Goal: Transaction & Acquisition: Purchase product/service

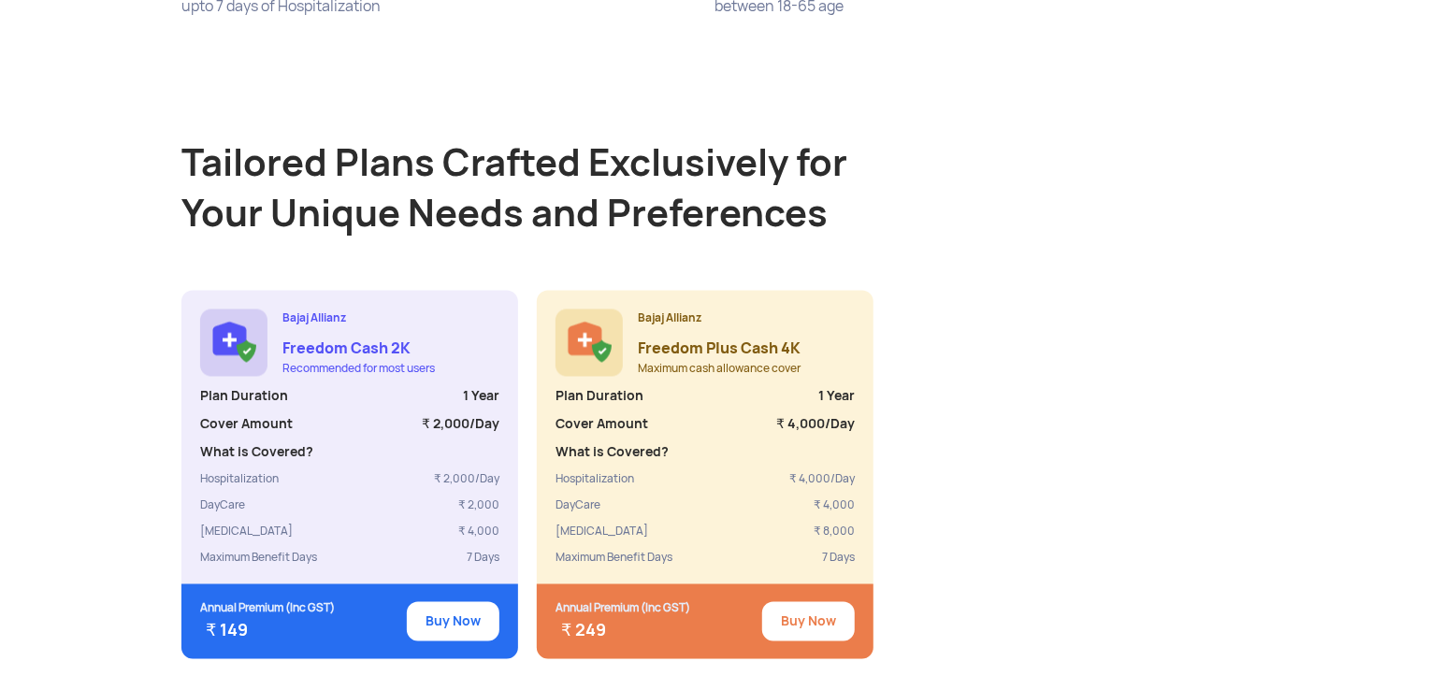
scroll to position [1496, 0]
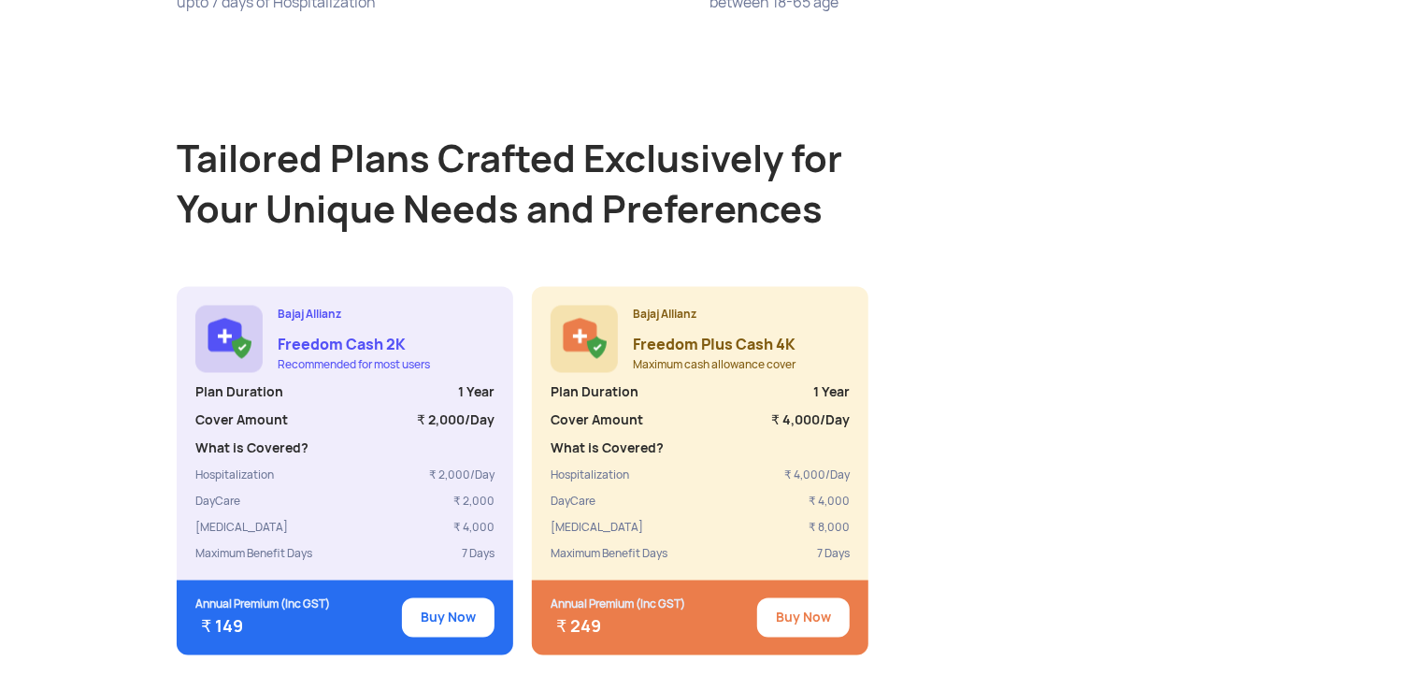
click at [815, 600] on button "Buy Now" at bounding box center [803, 617] width 93 height 39
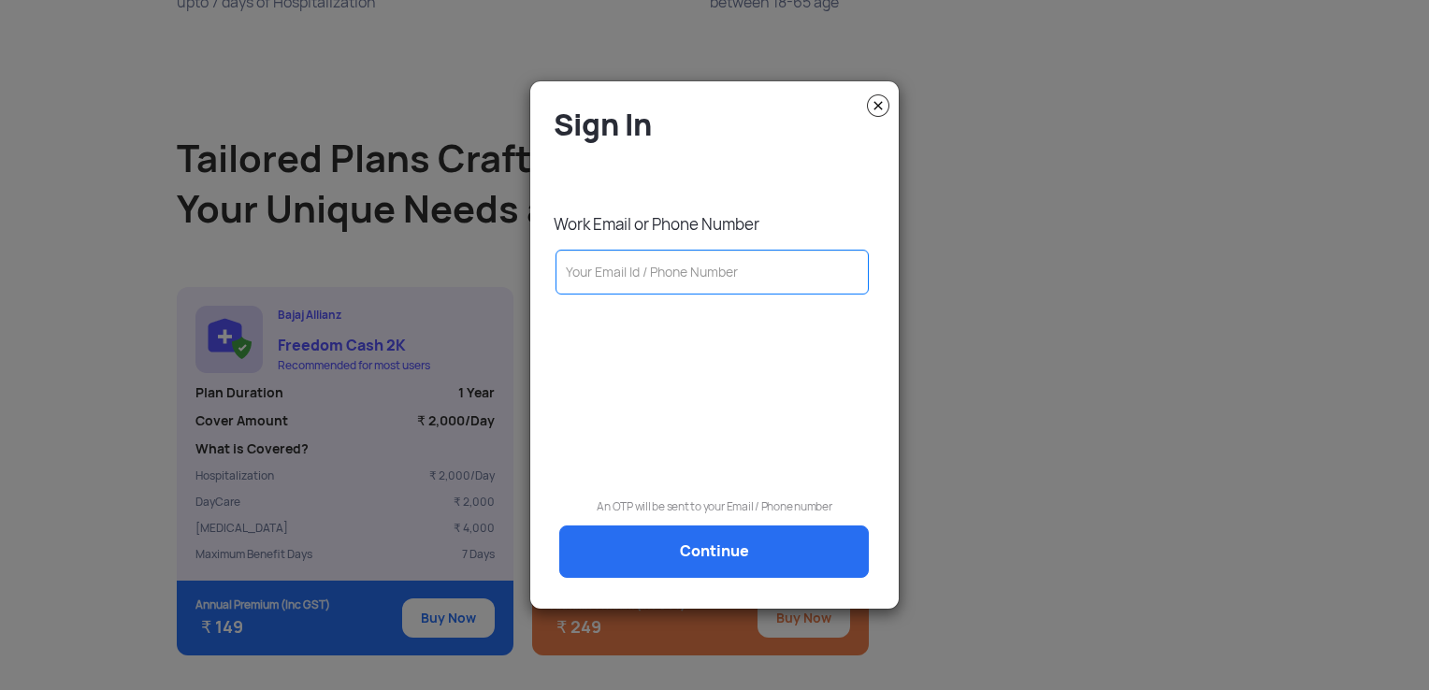
click at [741, 282] on input "text" at bounding box center [711, 272] width 313 height 45
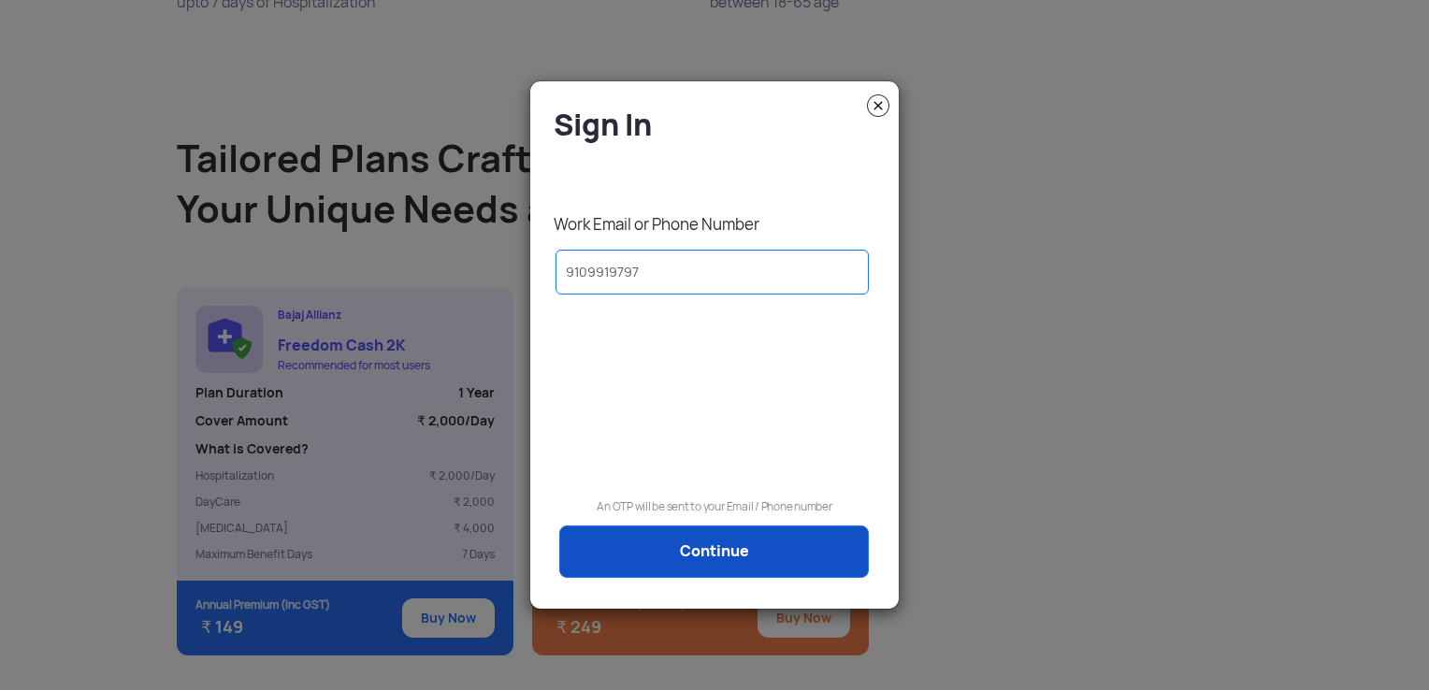
type input "9109919797"
click at [733, 554] on link "Continue" at bounding box center [713, 551] width 309 height 52
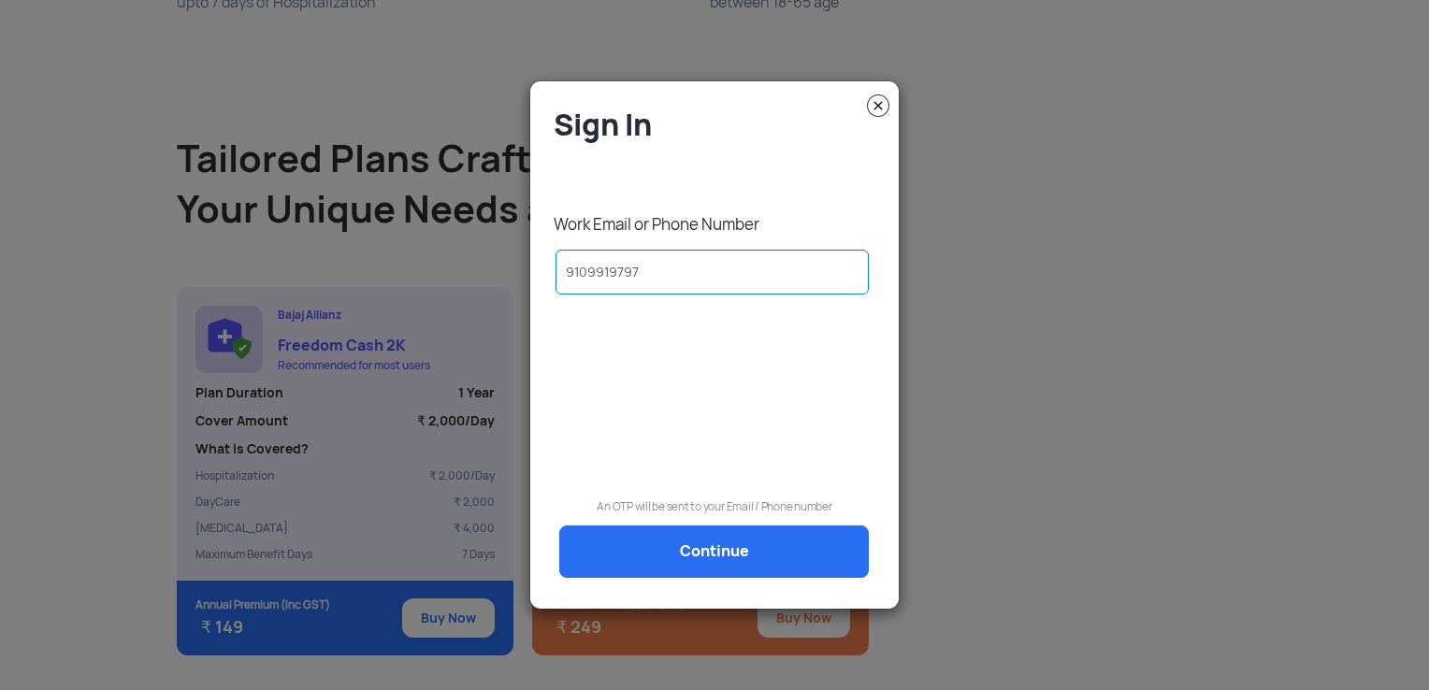
scroll to position [0, 0]
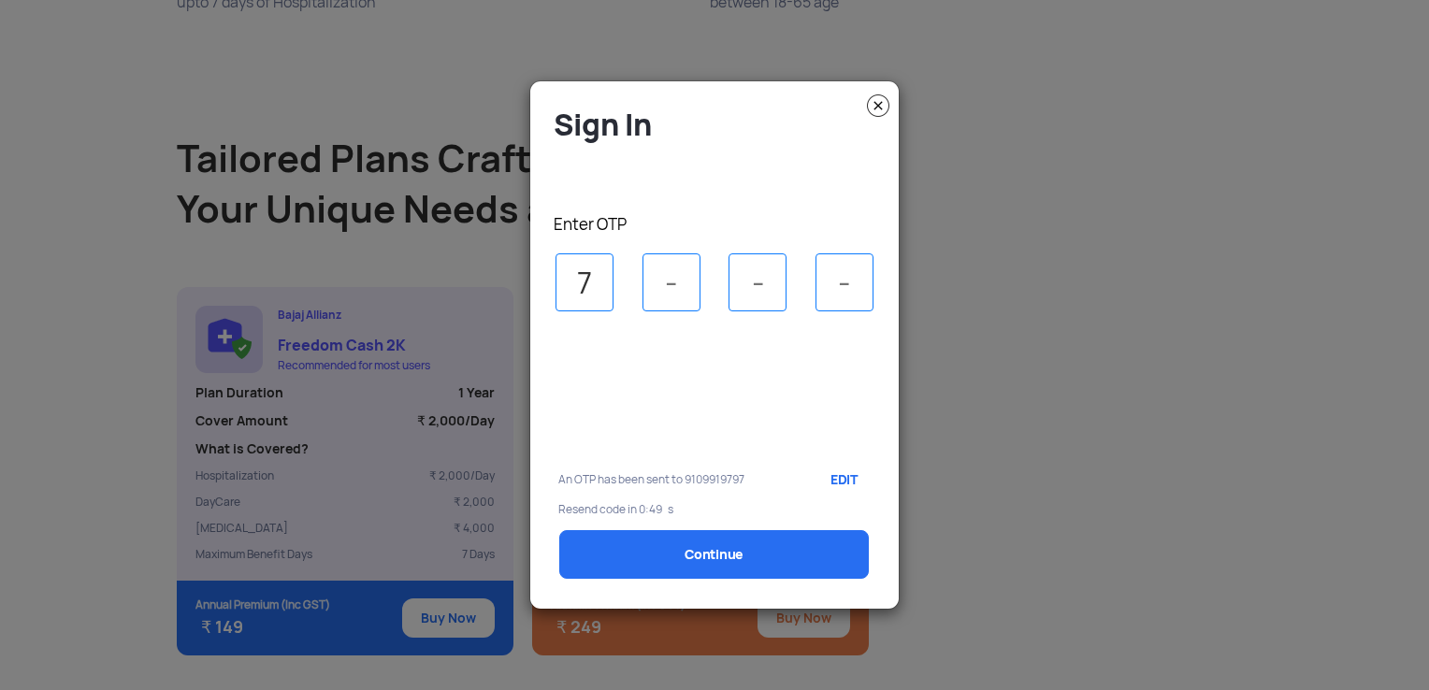
type input "7"
type input "0"
type input "3"
type input "1"
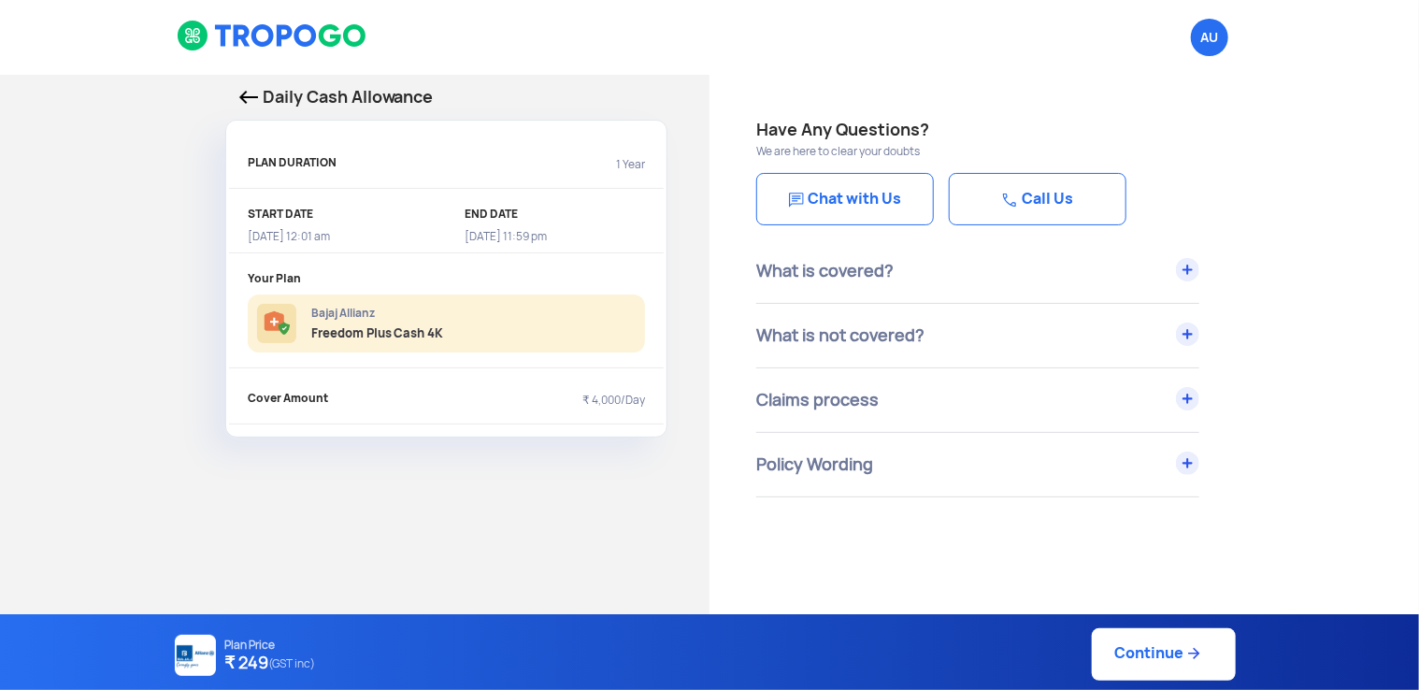
click at [1162, 664] on link "Continue" at bounding box center [1164, 654] width 144 height 52
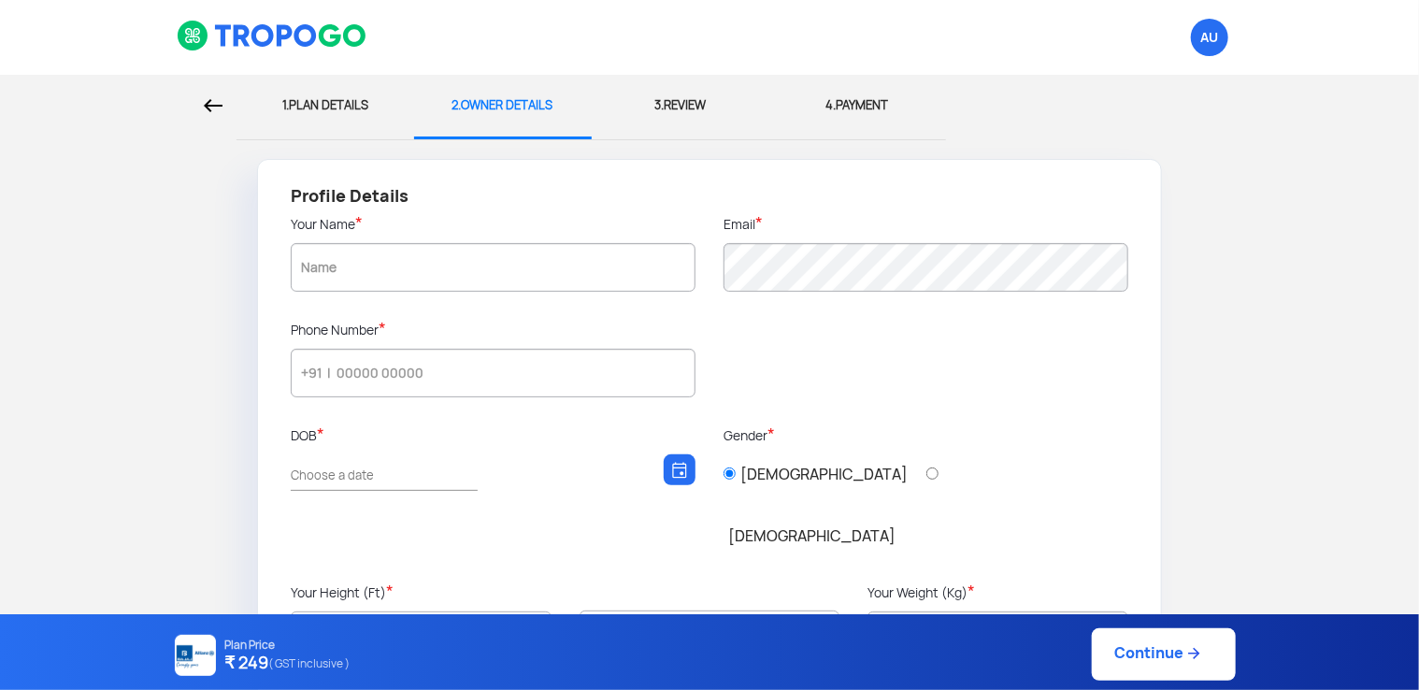
type input "9109919797"
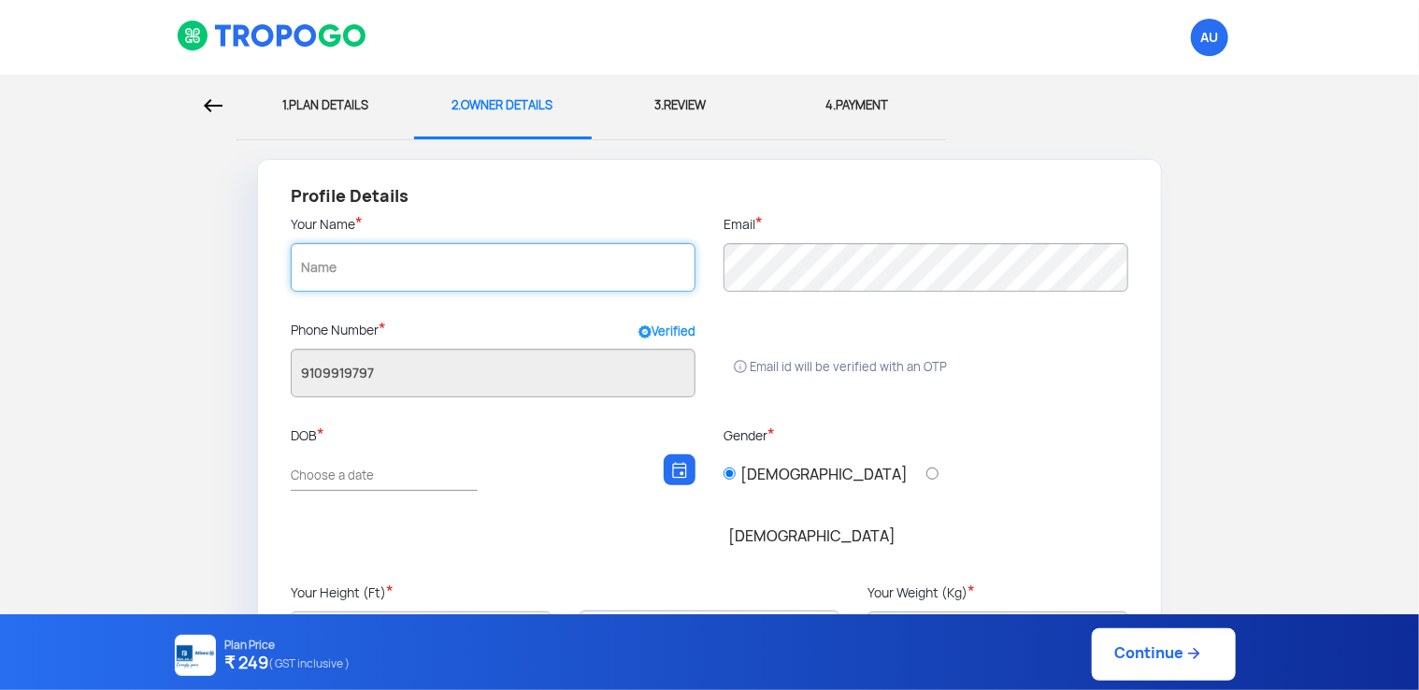
click at [509, 261] on input "text" at bounding box center [493, 267] width 405 height 49
type input "s"
type input "[PERSON_NAME] [PERSON_NAME]"
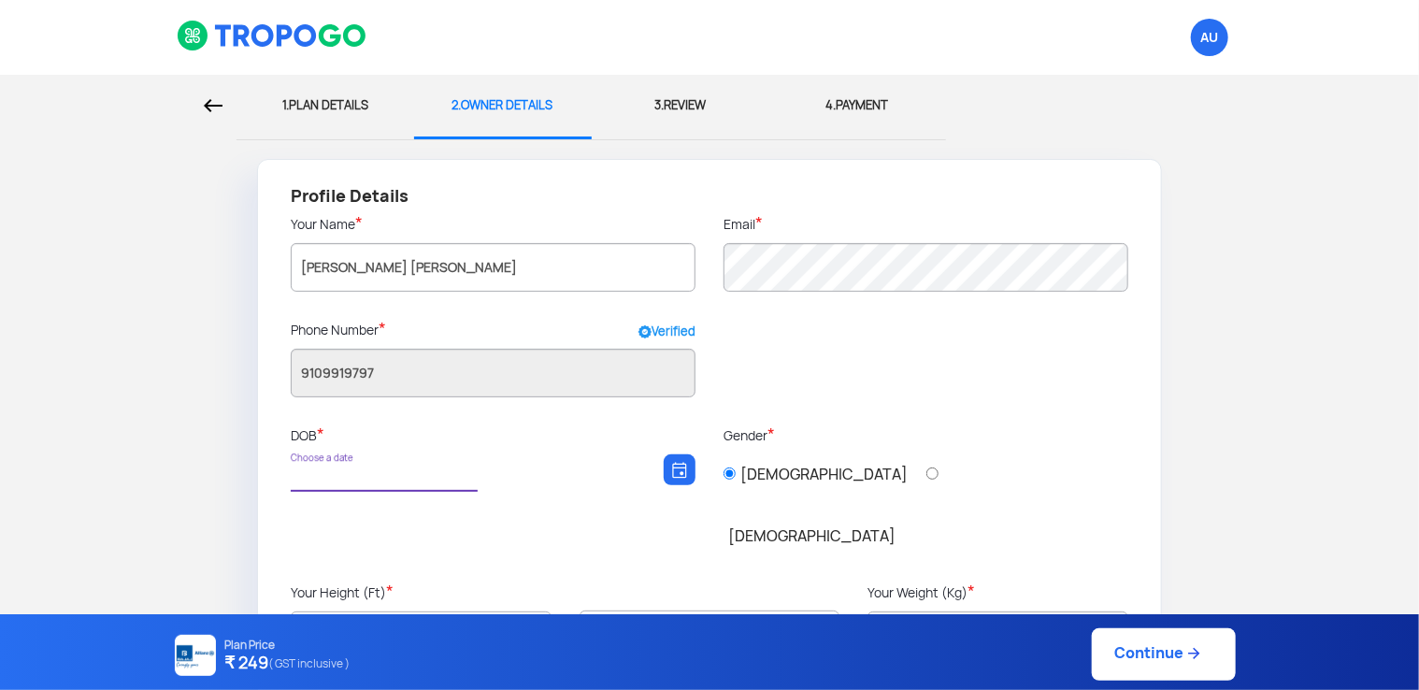
click at [455, 477] on input "Choose a date" at bounding box center [375, 476] width 168 height 17
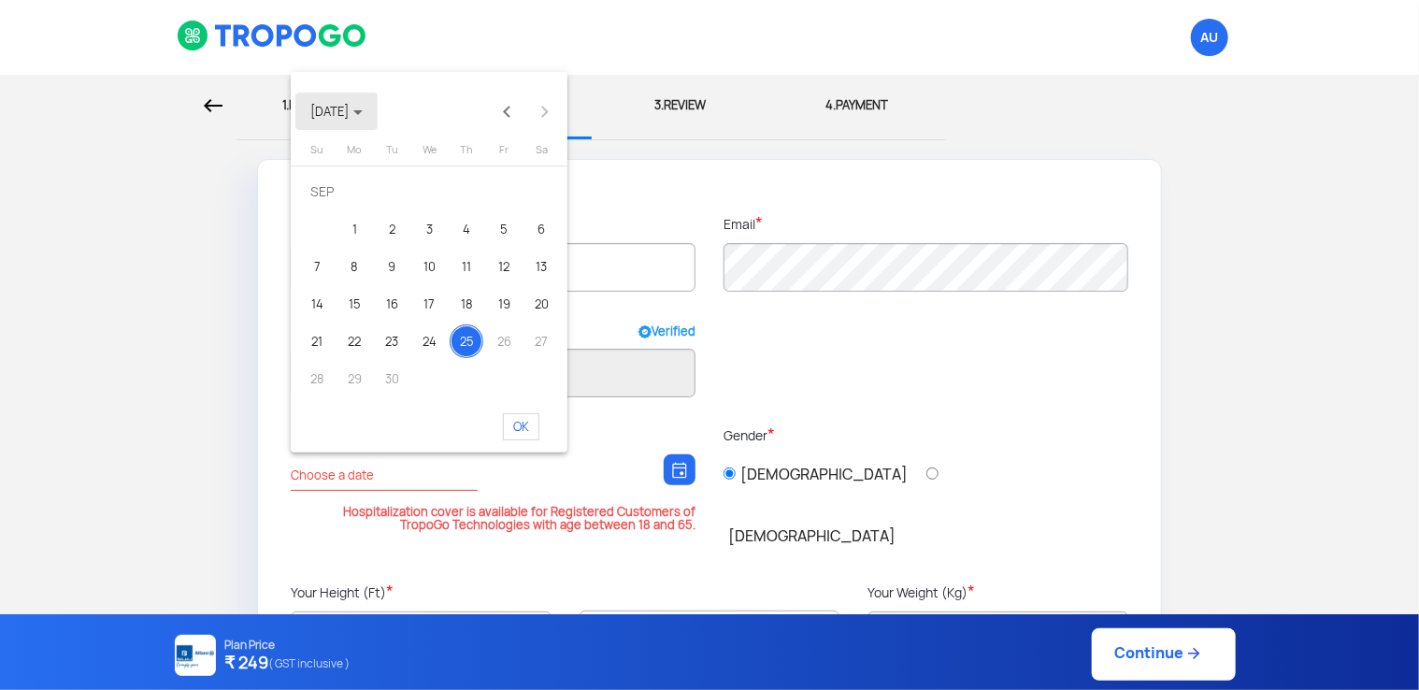
click at [312, 108] on span "[DATE]" at bounding box center [336, 112] width 52 height 16
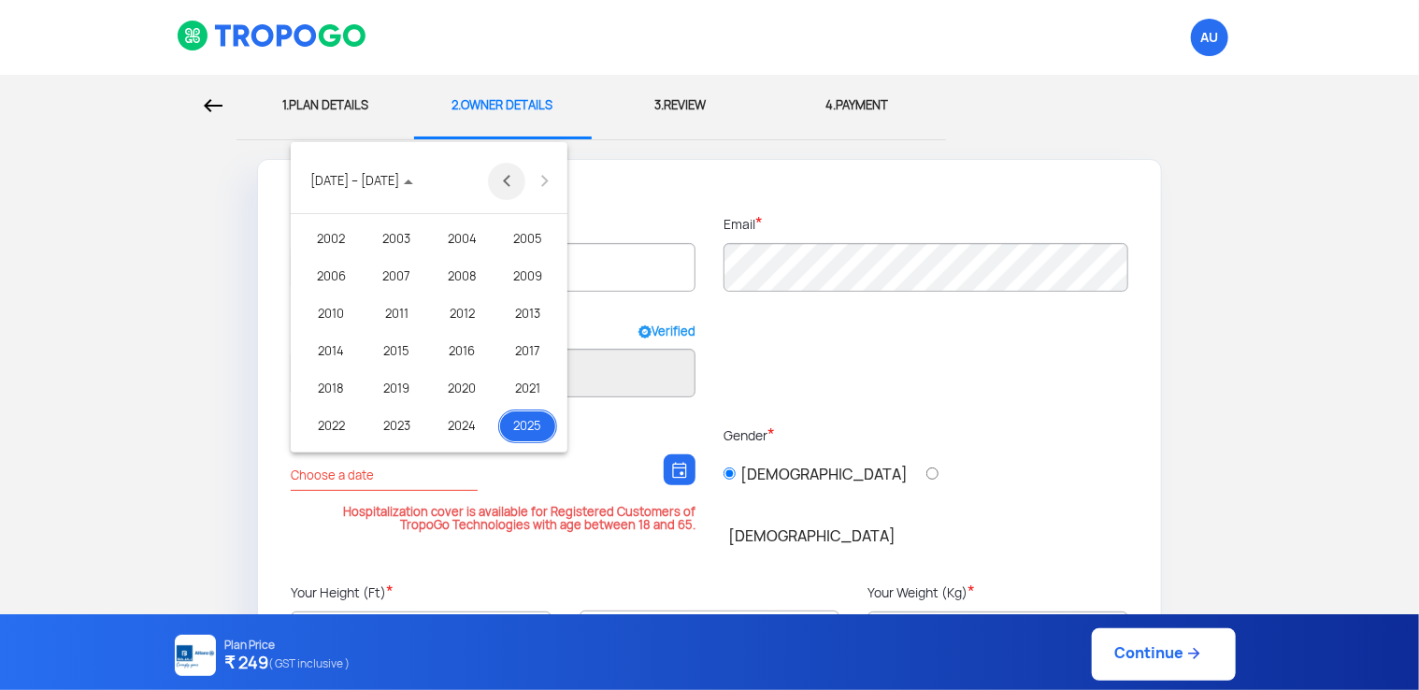
click at [508, 181] on button "Previous 20 years" at bounding box center [506, 181] width 37 height 37
click at [542, 303] on div "1989" at bounding box center [527, 314] width 59 height 34
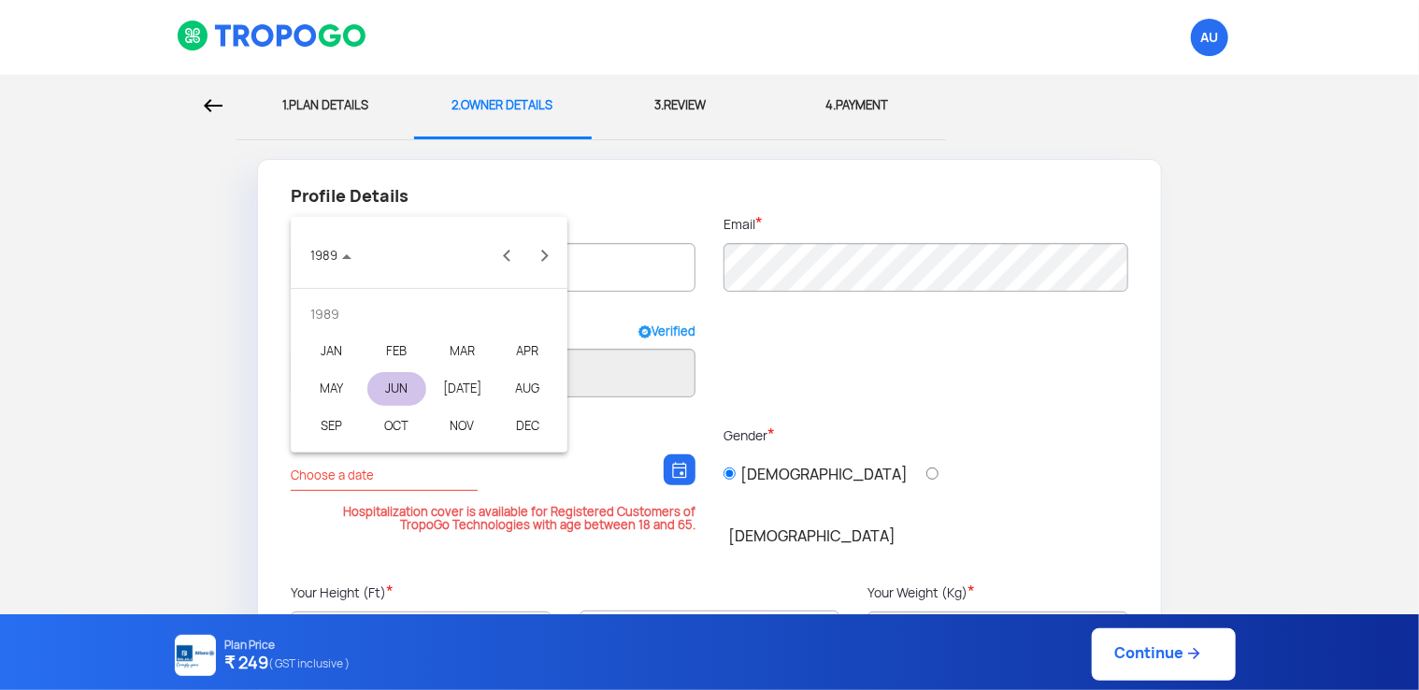
click at [402, 377] on div "JUN" at bounding box center [396, 389] width 59 height 34
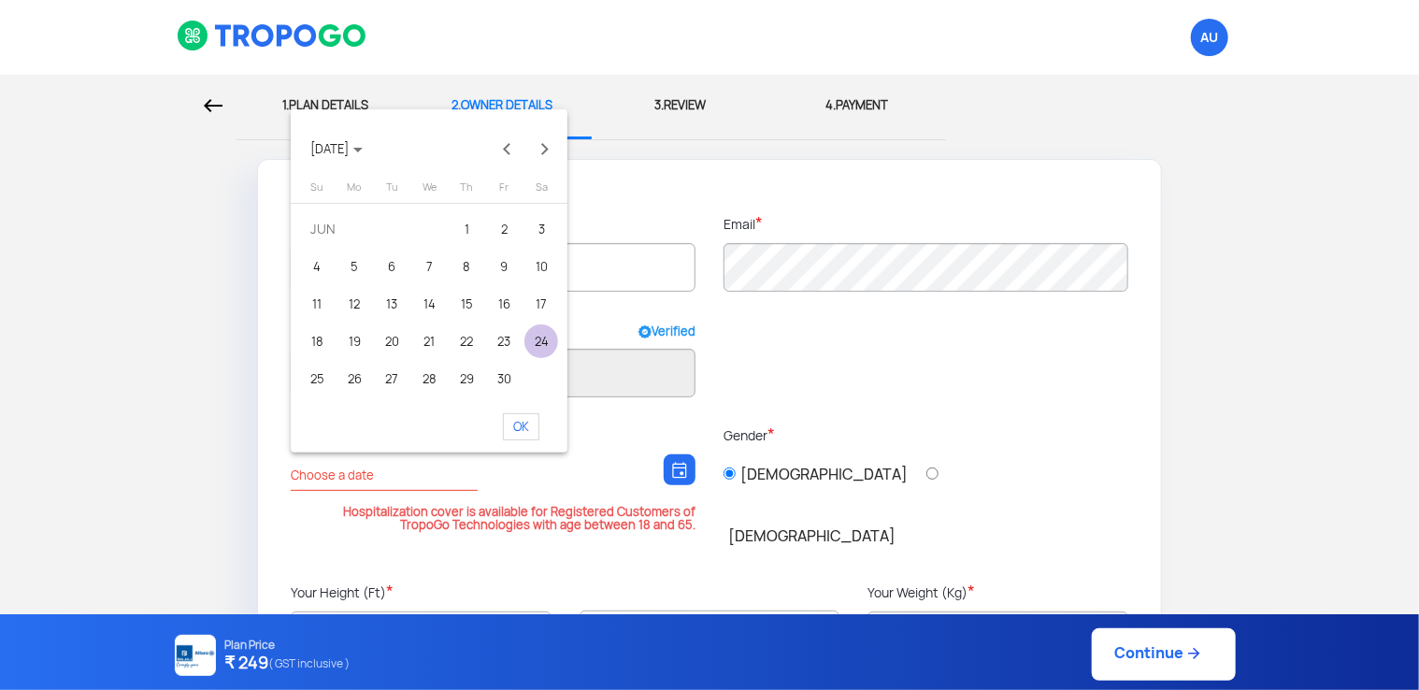
click at [539, 331] on div "24" at bounding box center [542, 341] width 34 height 34
click at [531, 439] on span "OK" at bounding box center [521, 426] width 36 height 27
type input "[DATE]"
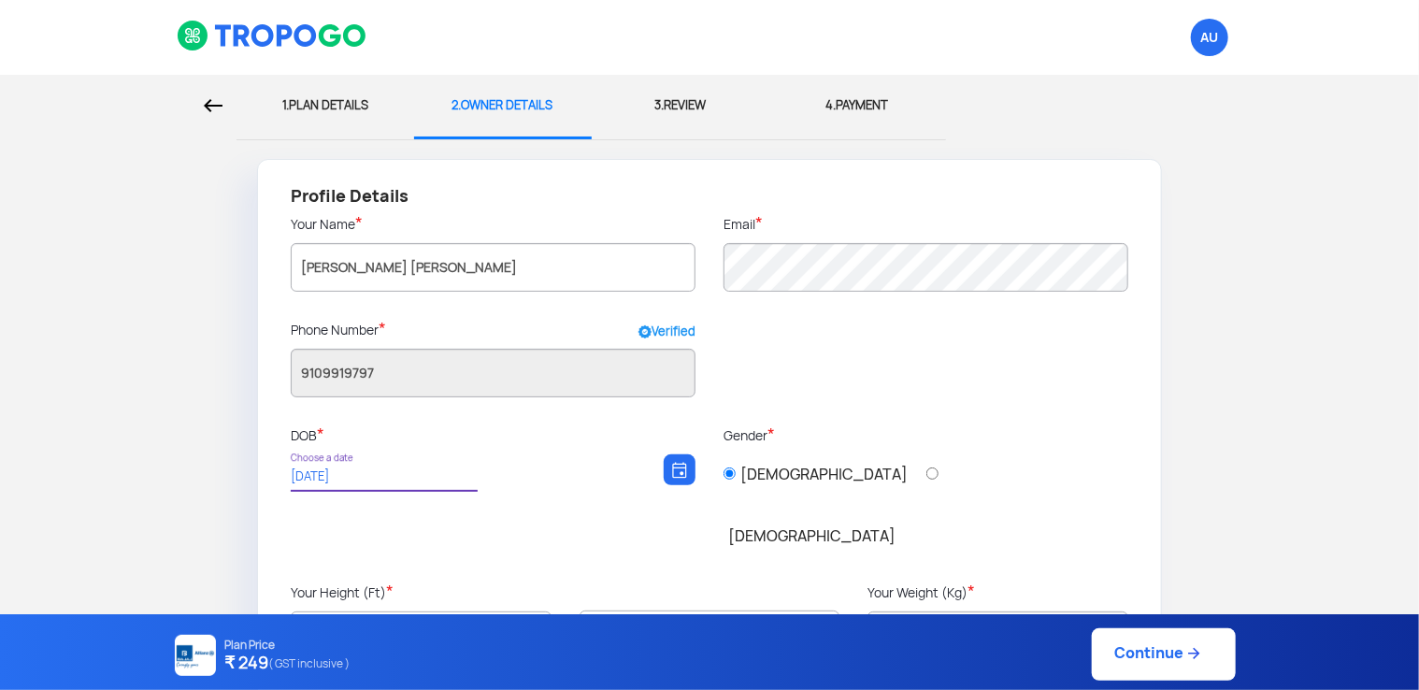
click at [468, 612] on select "Select Feet 3 ft 4 ft 5 ft 6 ft 7 ft" at bounding box center [421, 635] width 260 height 47
select select "5"
click at [291, 612] on select "Select Feet 3 ft 4 ft 5 ft 6 ft 7 ft" at bounding box center [421, 635] width 260 height 47
click at [687, 611] on select "0 inch 1 inch 2 inch 3 inch 4 inch 5 inch 6 inch 7 inch 8 inch 9 inch 10 inch 1…" at bounding box center [710, 634] width 260 height 47
select select "8"
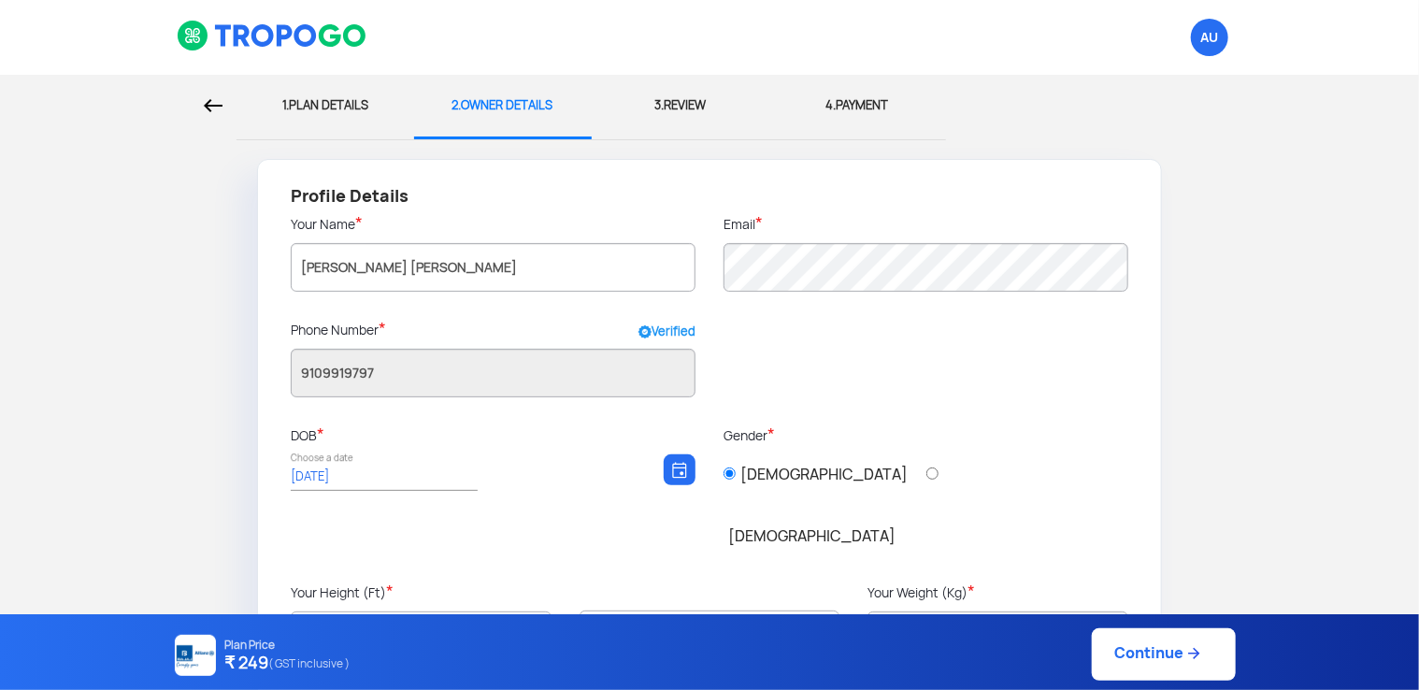
click at [580, 611] on select "0 inch 1 inch 2 inch 3 inch 4 inch 5 inch 6 inch 7 inch 8 inch 9 inch 10 inch 1…" at bounding box center [710, 634] width 260 height 47
click at [910, 612] on input "text" at bounding box center [998, 636] width 260 height 49
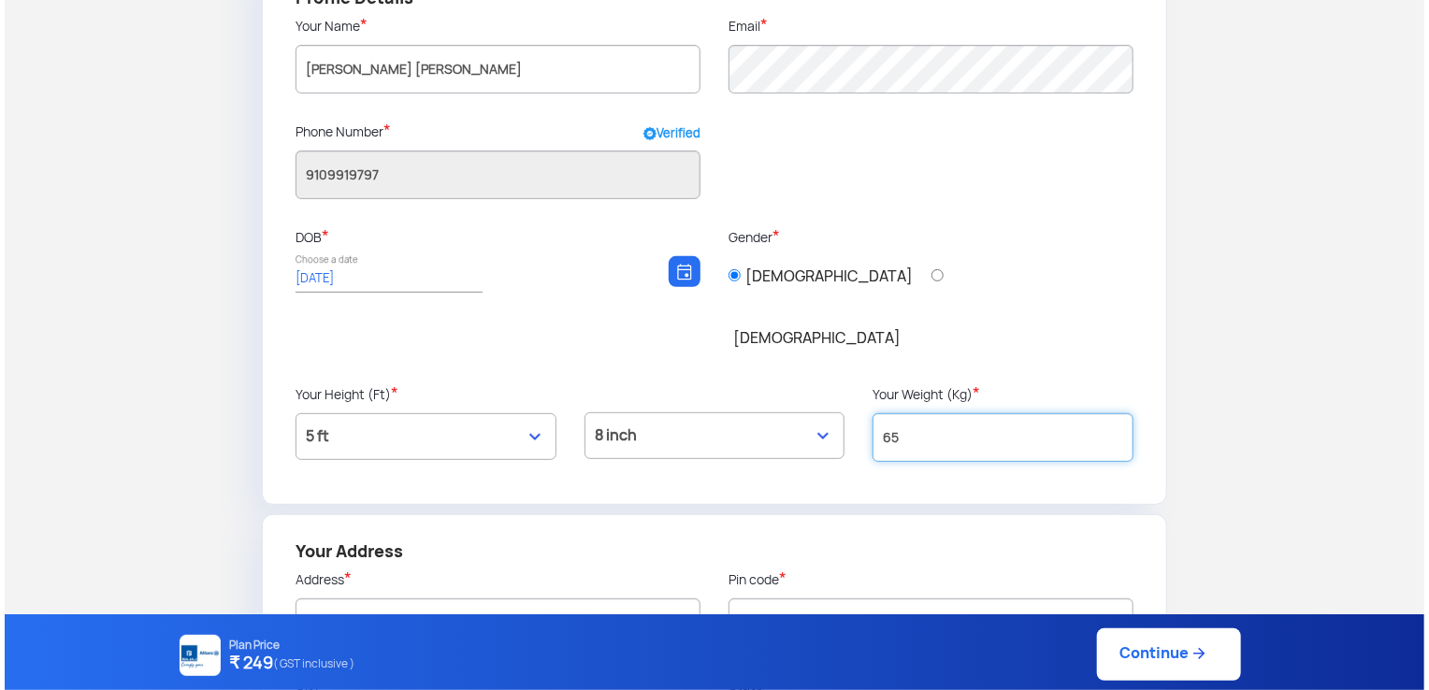
scroll to position [311, 0]
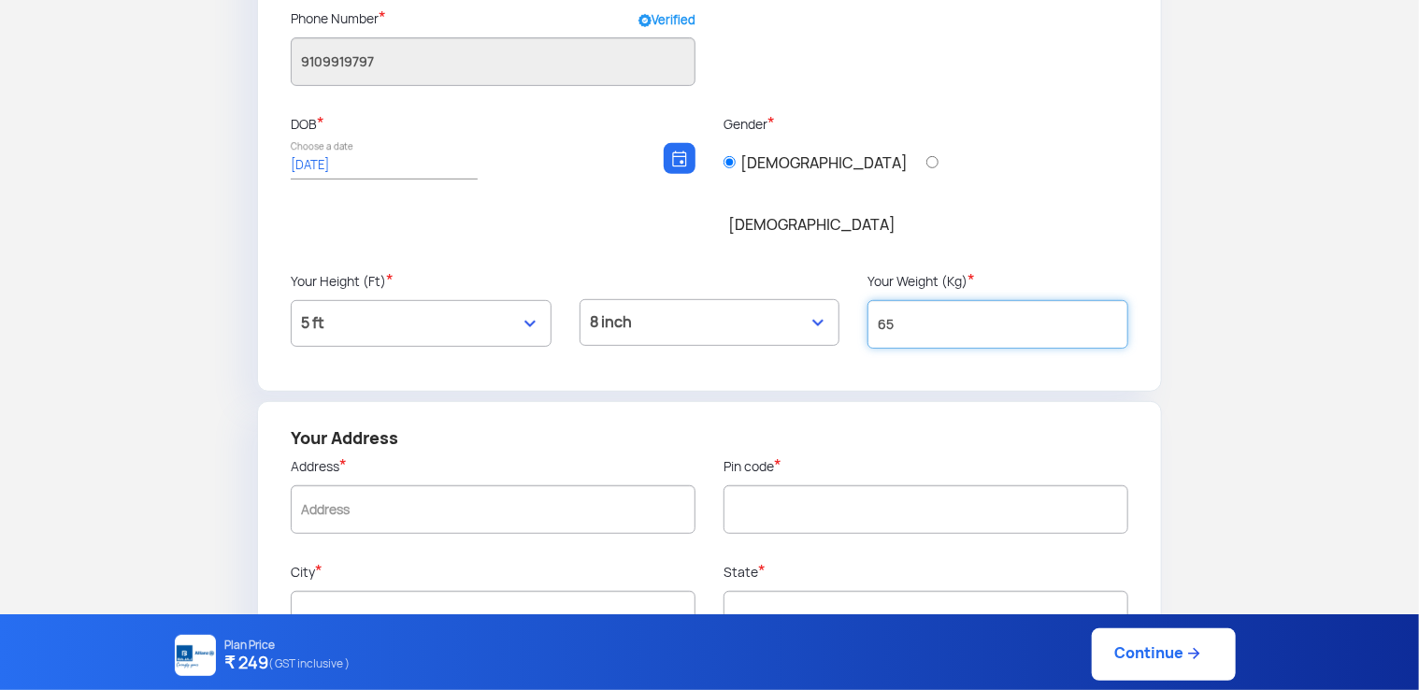
type input "65"
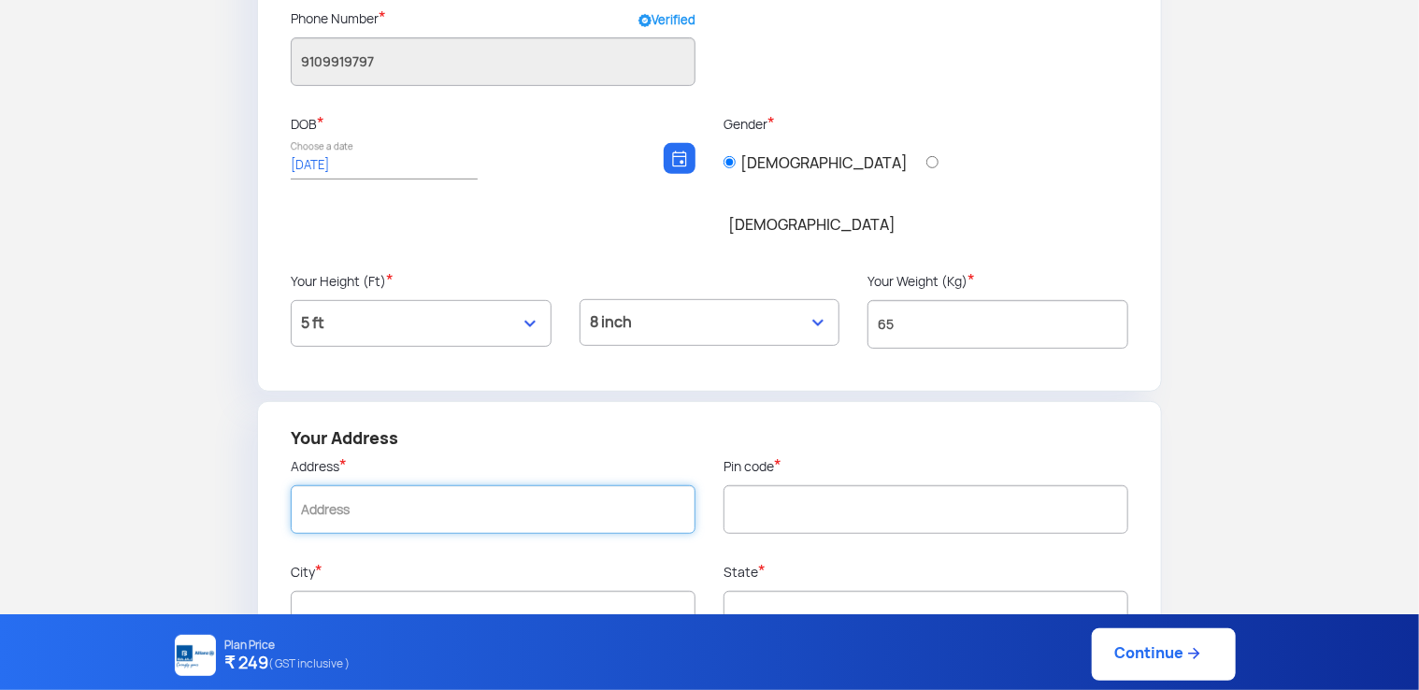
click at [508, 485] on input "text" at bounding box center [493, 509] width 405 height 49
type input "kedgaon"
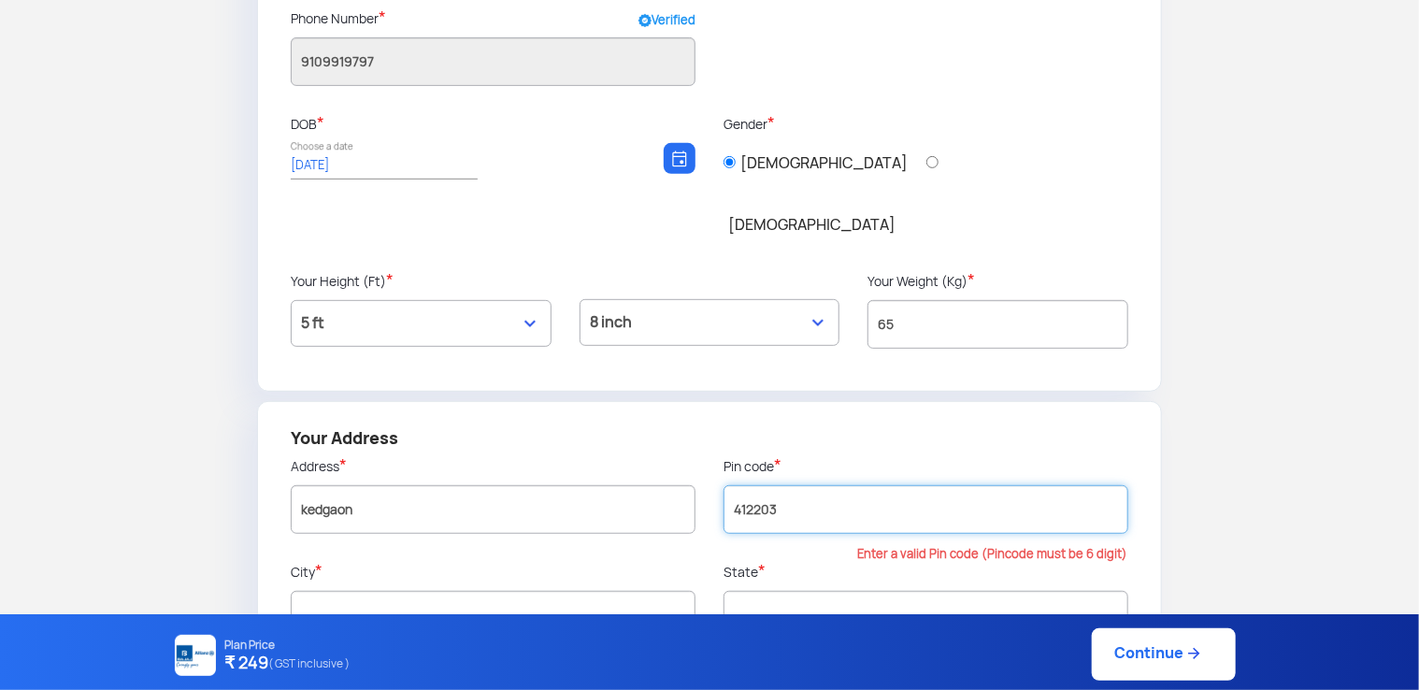
type input "412203"
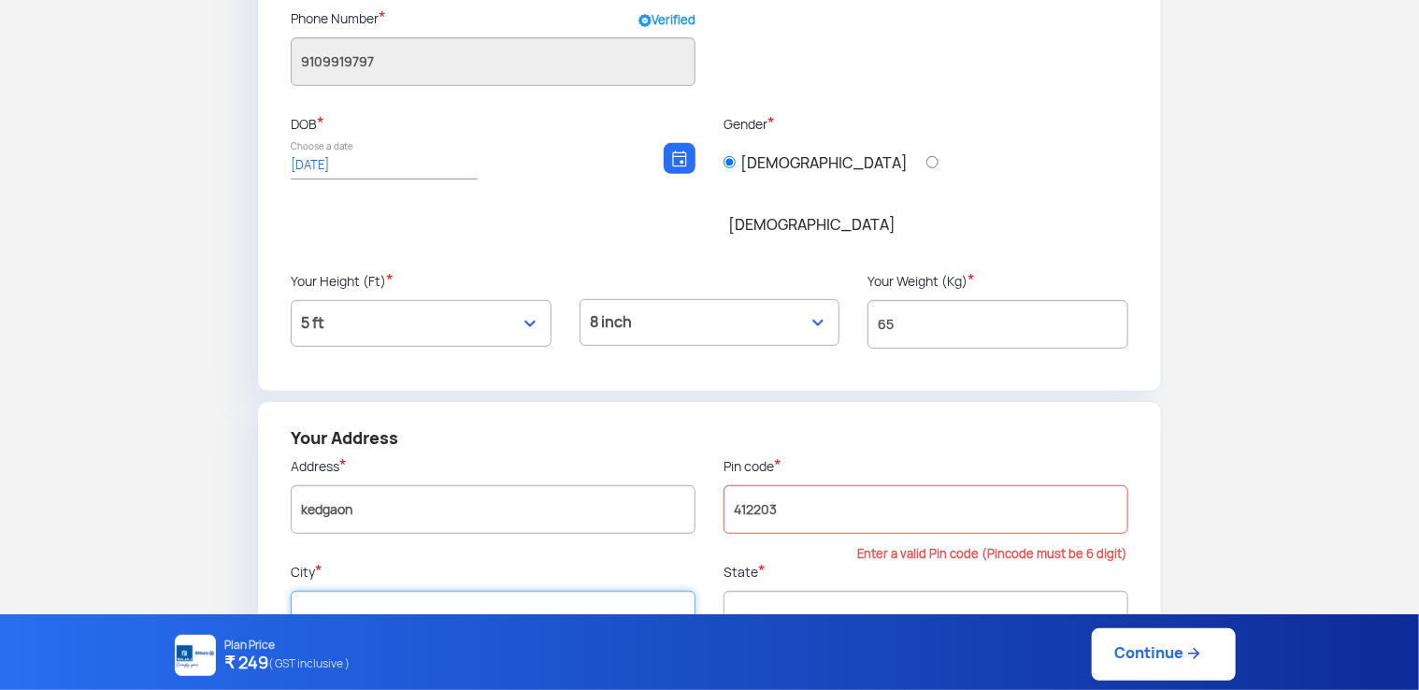
type input "Pune"
type input "[GEOGRAPHIC_DATA]"
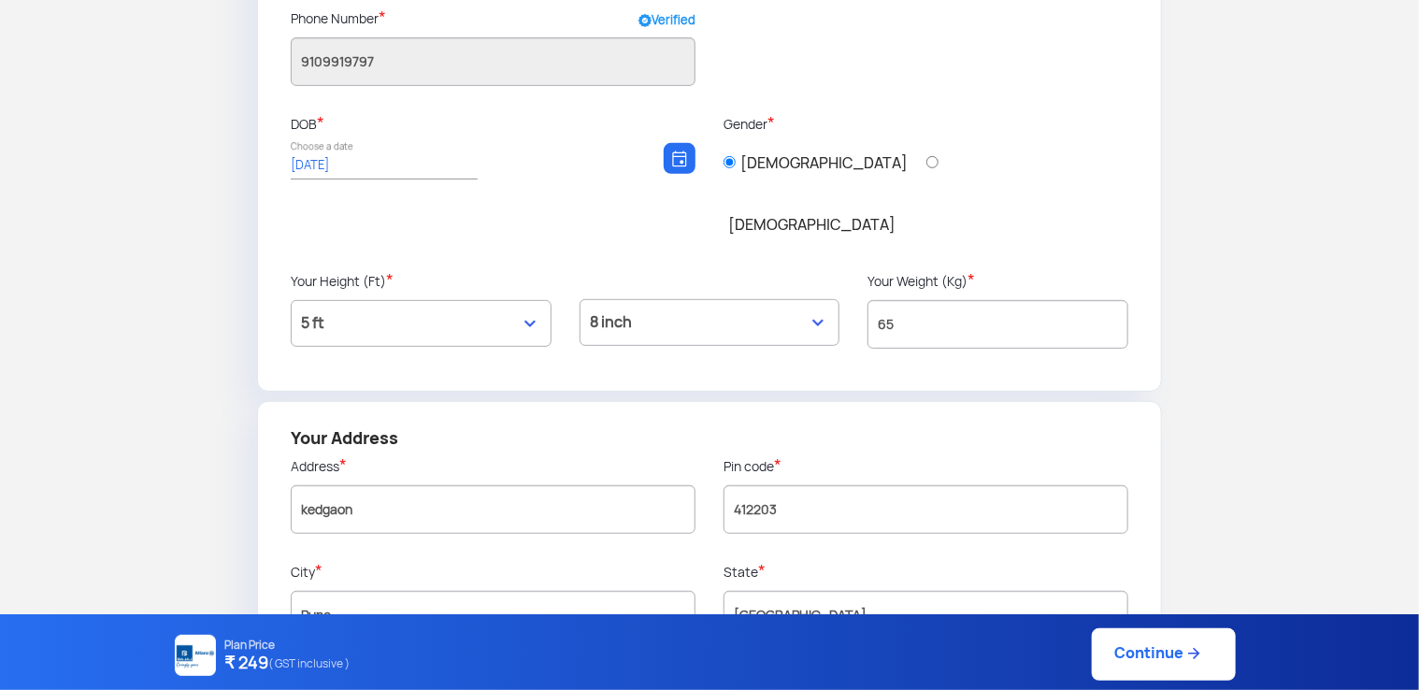
click at [1104, 634] on link "Continue" at bounding box center [1164, 654] width 144 height 52
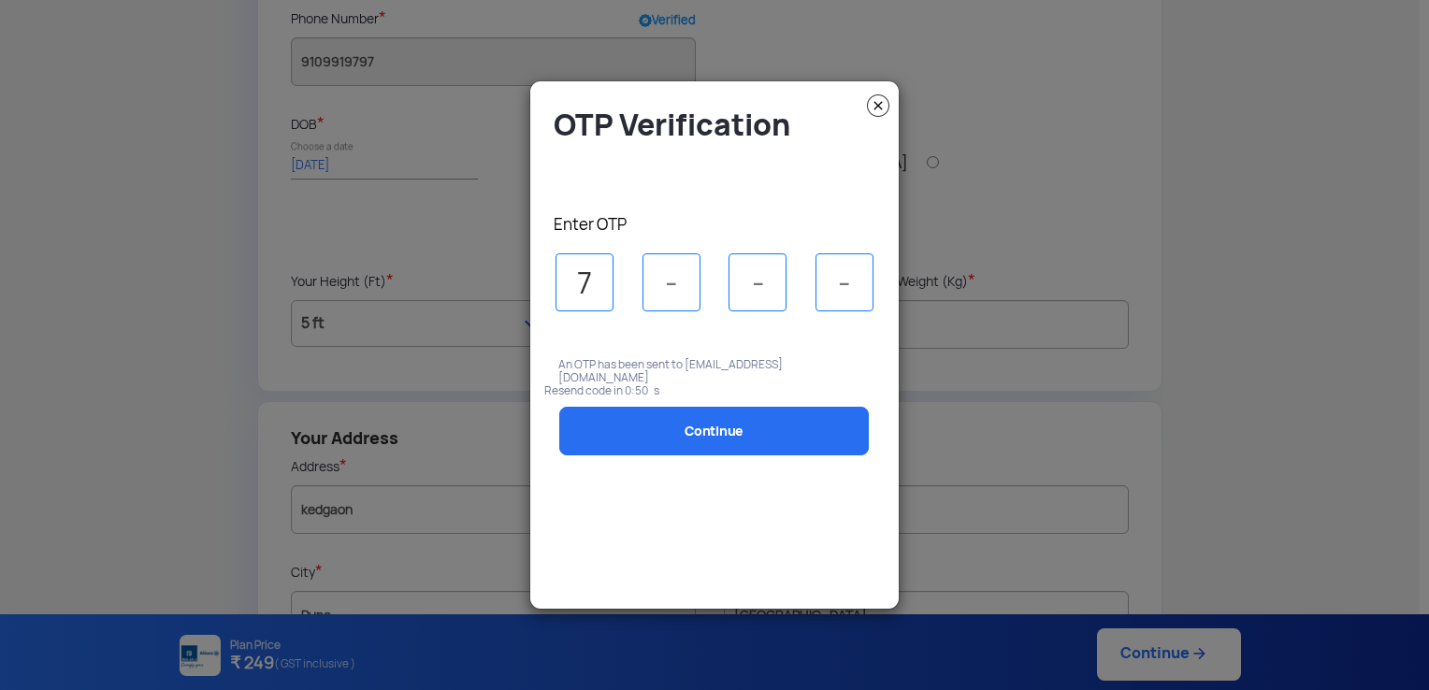
type input "7"
type input "2"
type input "7"
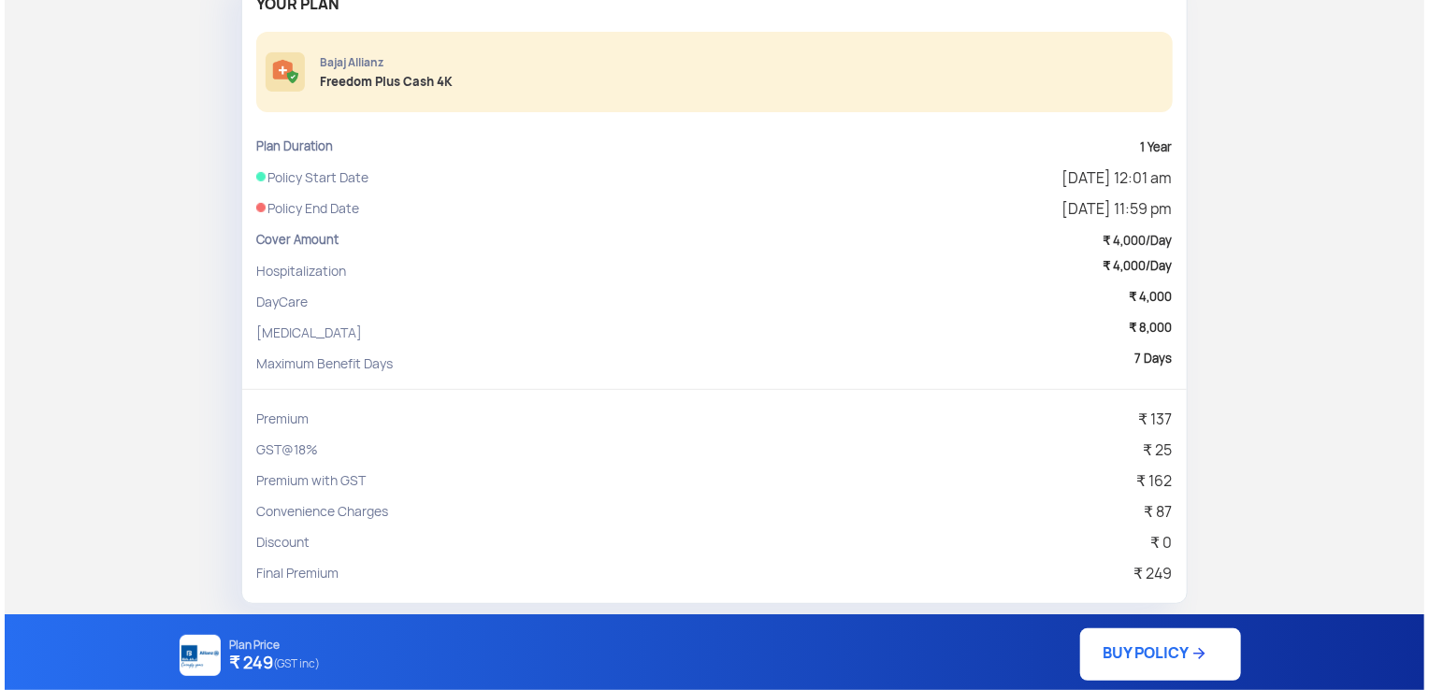
scroll to position [210, 0]
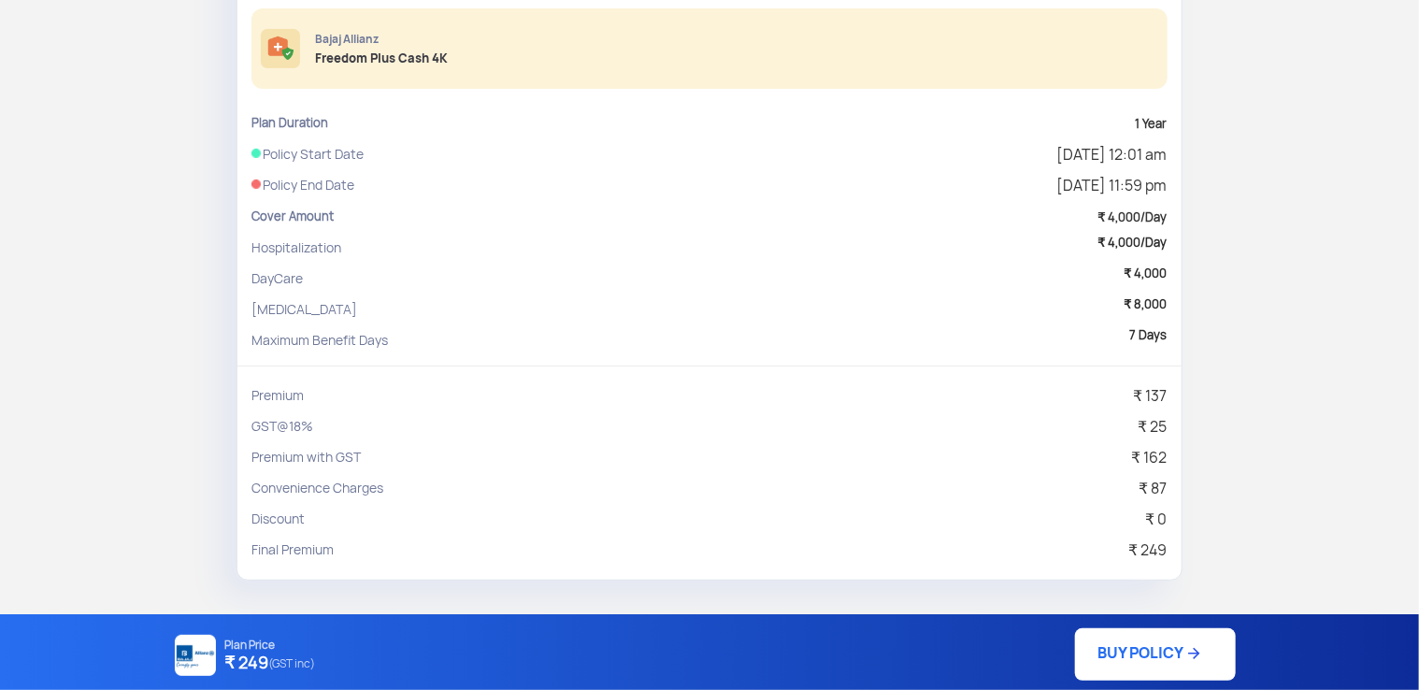
click at [1185, 662] on img at bounding box center [1194, 653] width 19 height 19
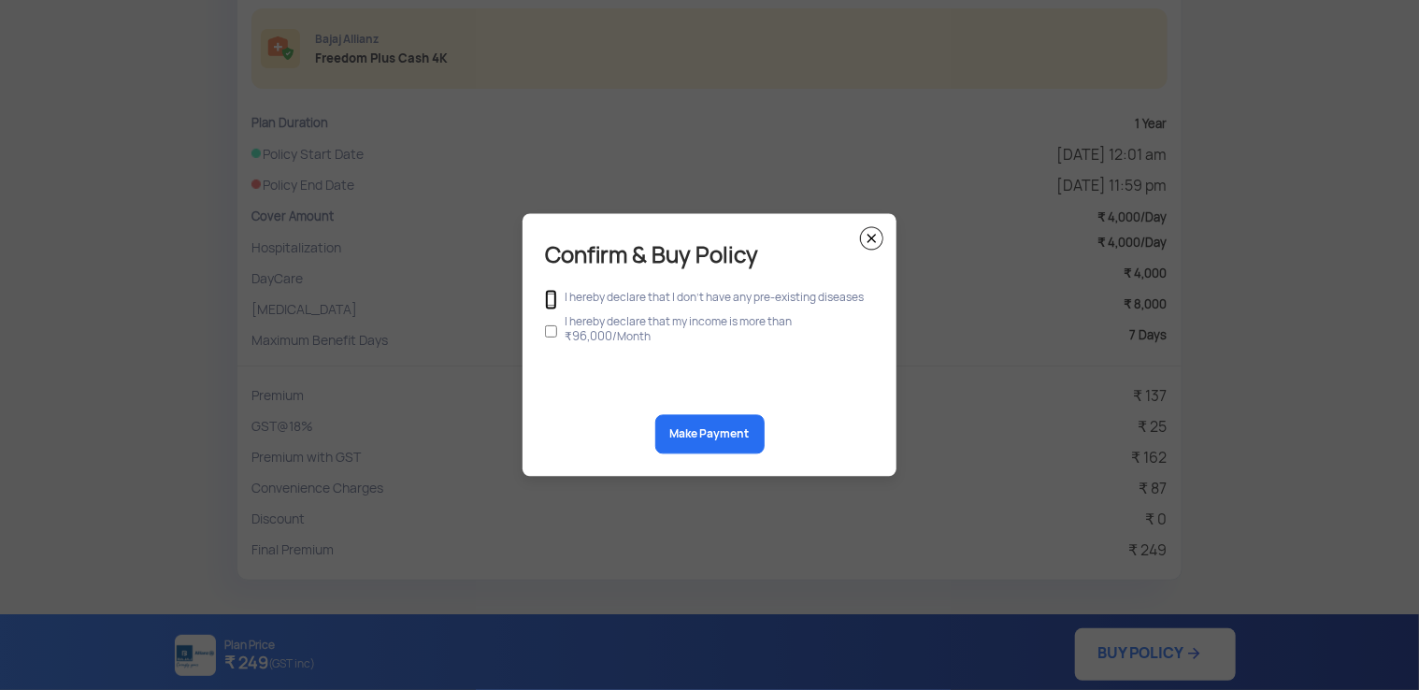
click at [554, 298] on input "checkbox" at bounding box center [551, 300] width 12 height 21
checkbox input "true"
click at [555, 331] on input "checkbox" at bounding box center [551, 332] width 12 height 36
checkbox input "true"
click at [711, 439] on button "Make Payment" at bounding box center [709, 434] width 109 height 39
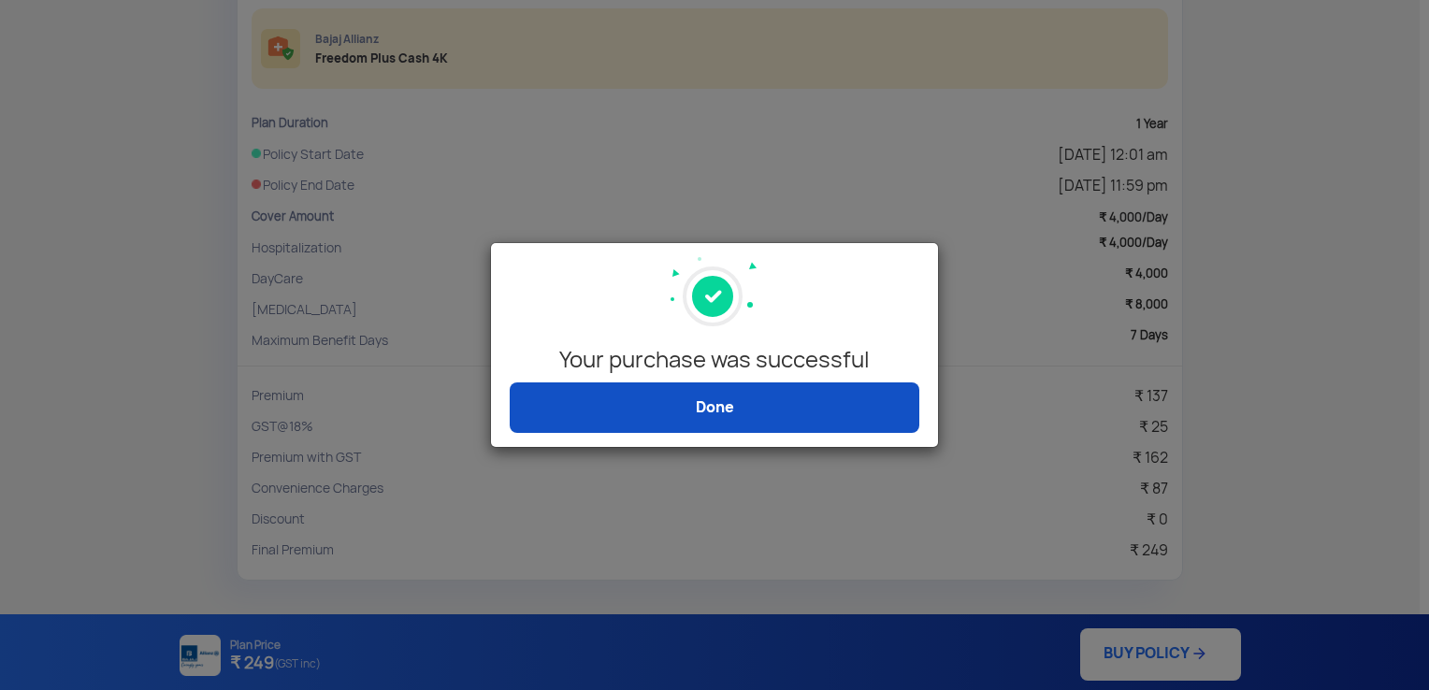
click at [756, 394] on link "Done" at bounding box center [715, 407] width 410 height 50
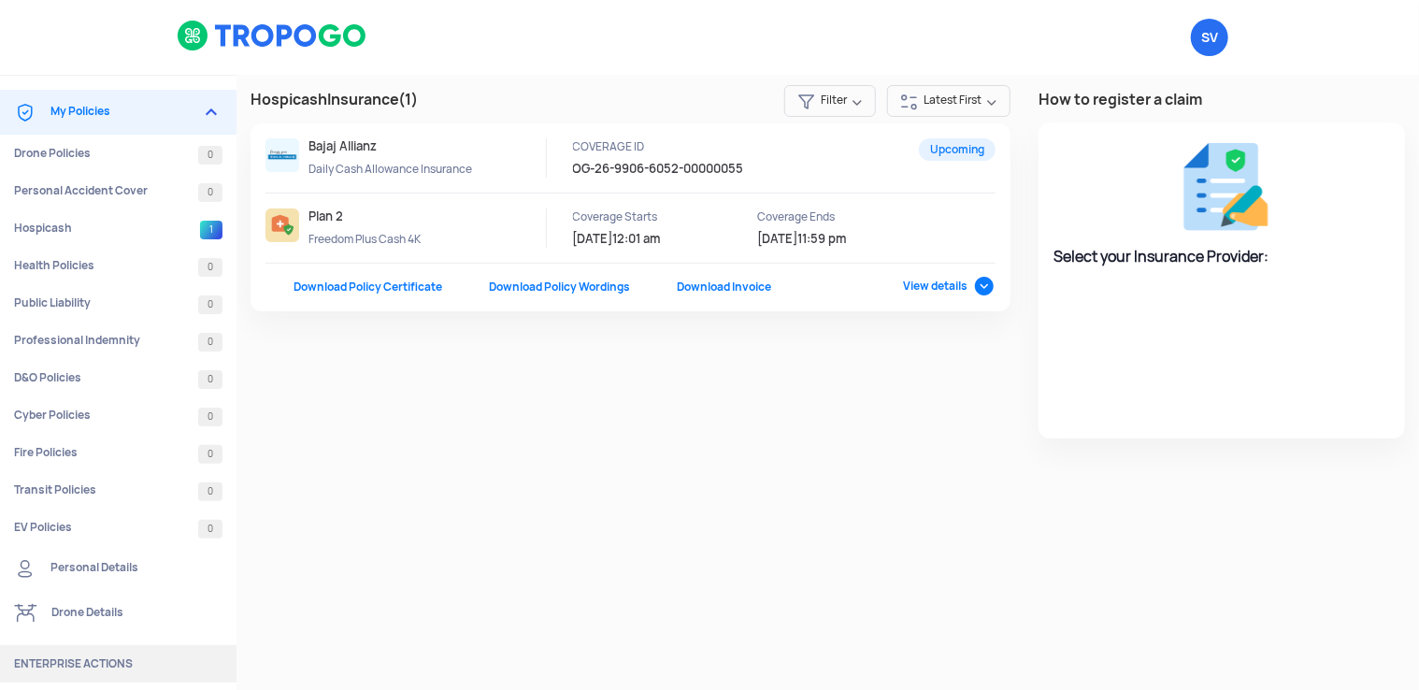
select select "Bajaj Allianz"
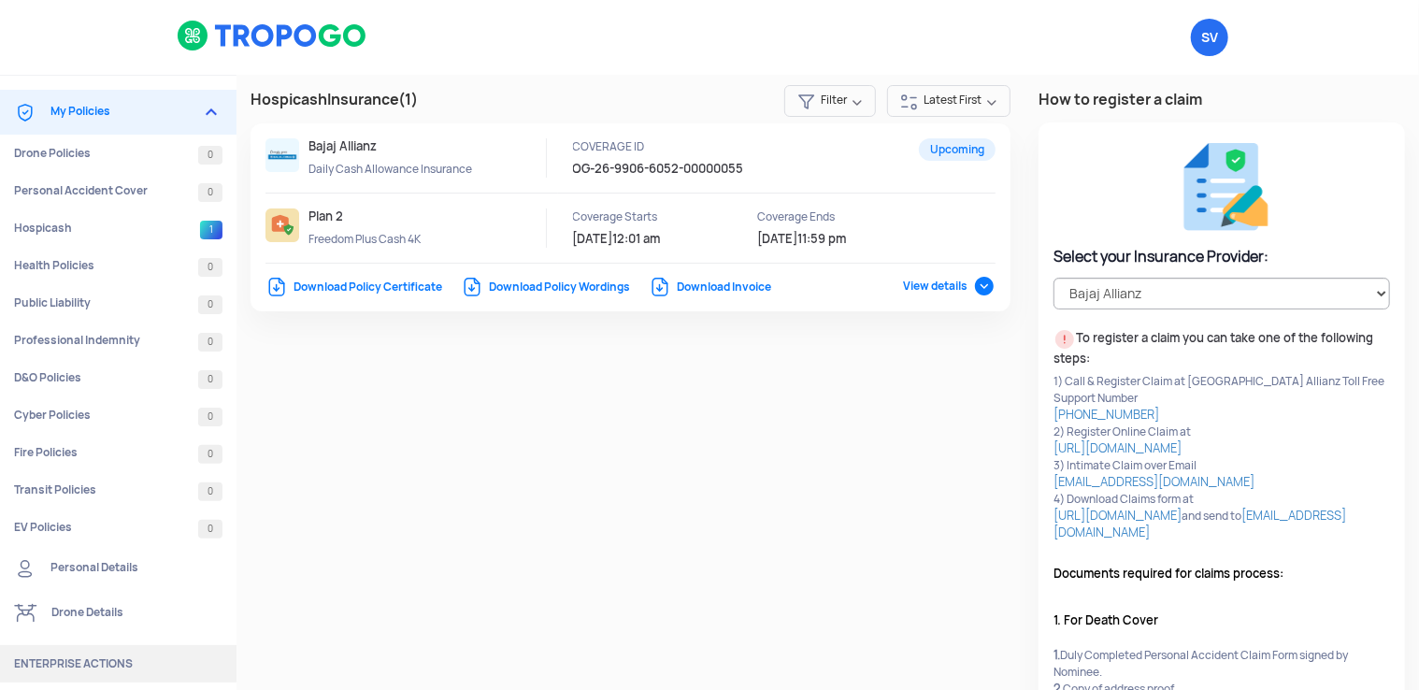
click at [340, 286] on link "Download Policy Certificate" at bounding box center [354, 287] width 177 height 15
